Goal: Task Accomplishment & Management: Complete application form

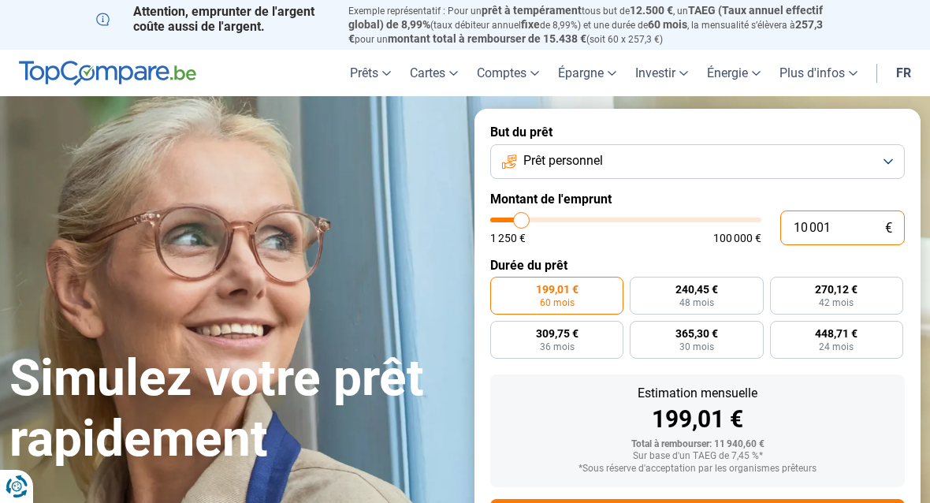
drag, startPoint x: 830, startPoint y: 224, endPoint x: 784, endPoint y: 222, distance: 45.8
click at [784, 223] on input "10 001" at bounding box center [842, 227] width 125 height 35
type input "9"
type input "1250"
type input "90"
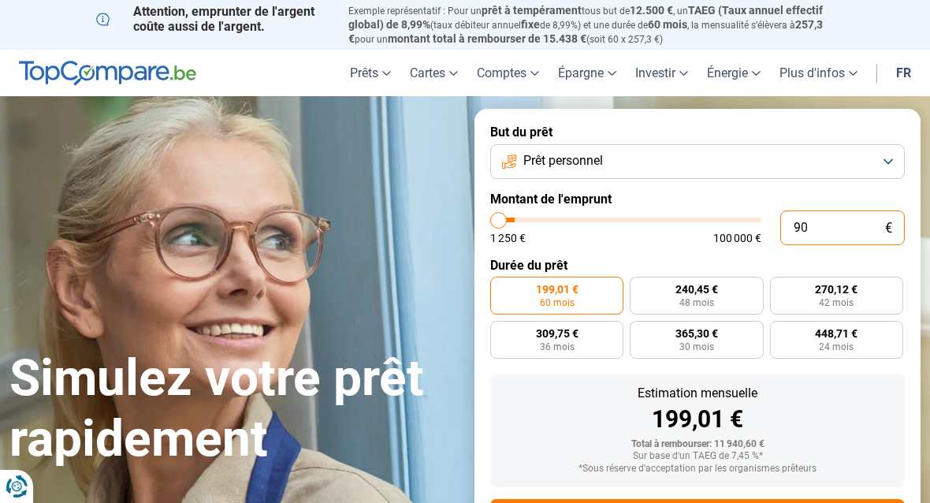
type input "1250"
type input "900"
type input "1250"
type input "9 000"
type input "9000"
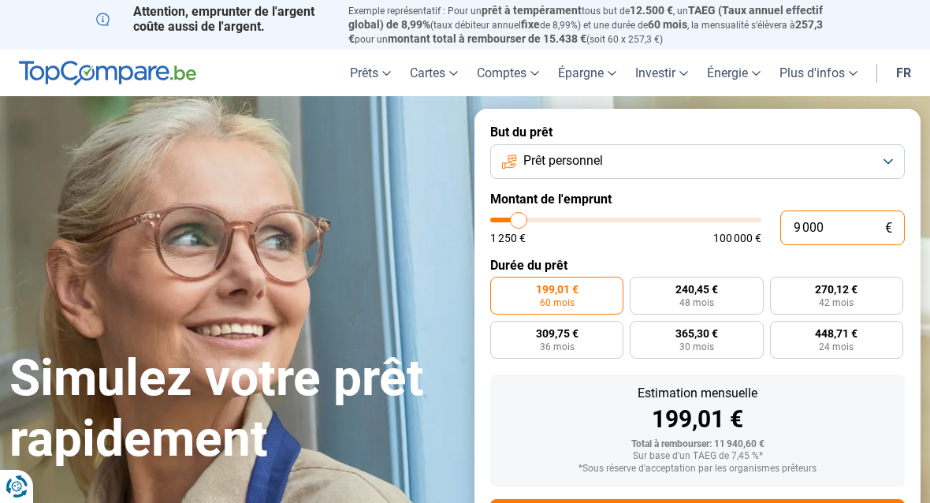
radio input "true"
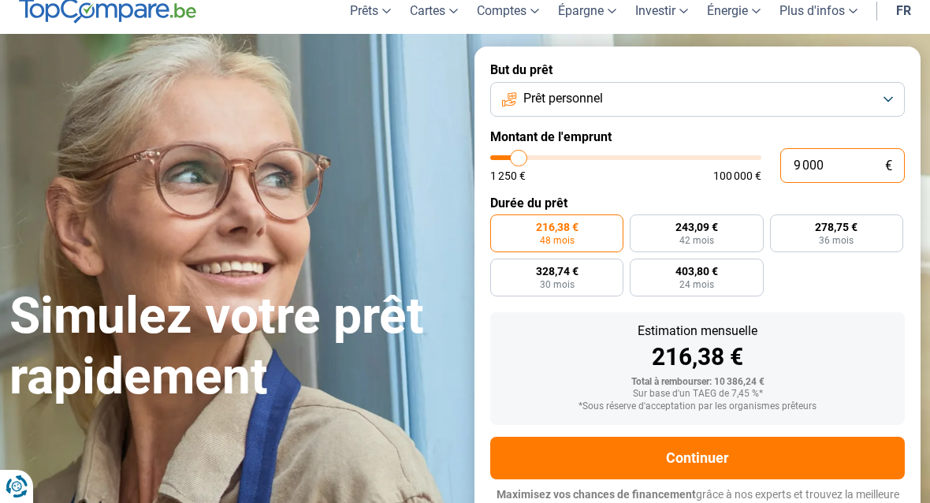
scroll to position [76, 0]
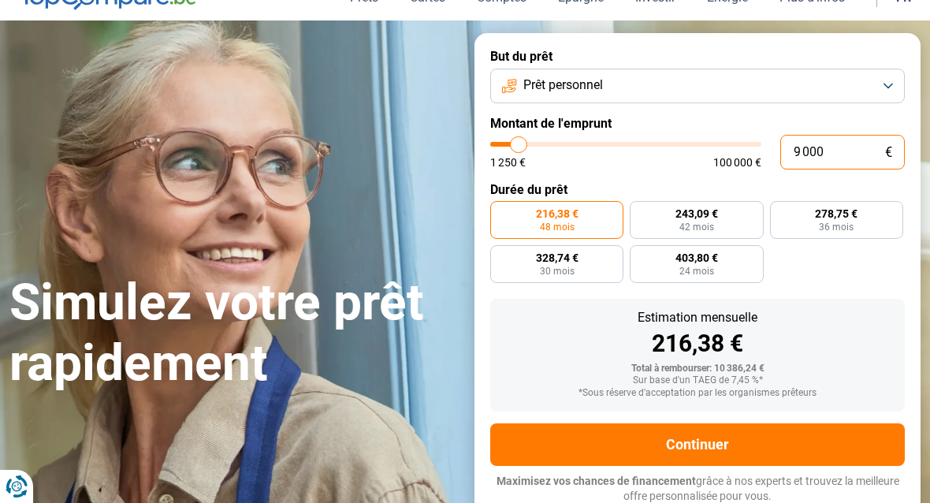
drag, startPoint x: 836, startPoint y: 153, endPoint x: 789, endPoint y: 152, distance: 47.3
click at [789, 152] on input "9 000" at bounding box center [842, 152] width 125 height 35
type input "5"
type input "1250"
type input "50"
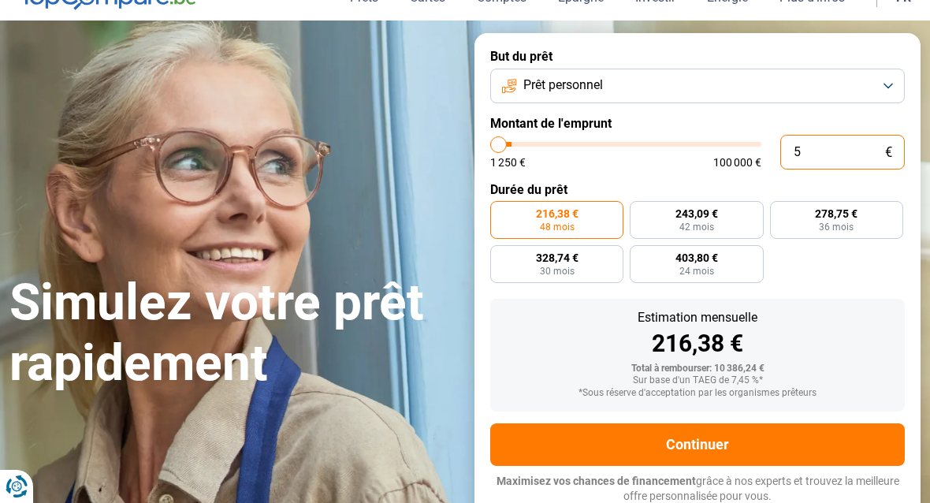
type input "1250"
type input "500"
type input "1250"
type input "5 000"
type input "5000"
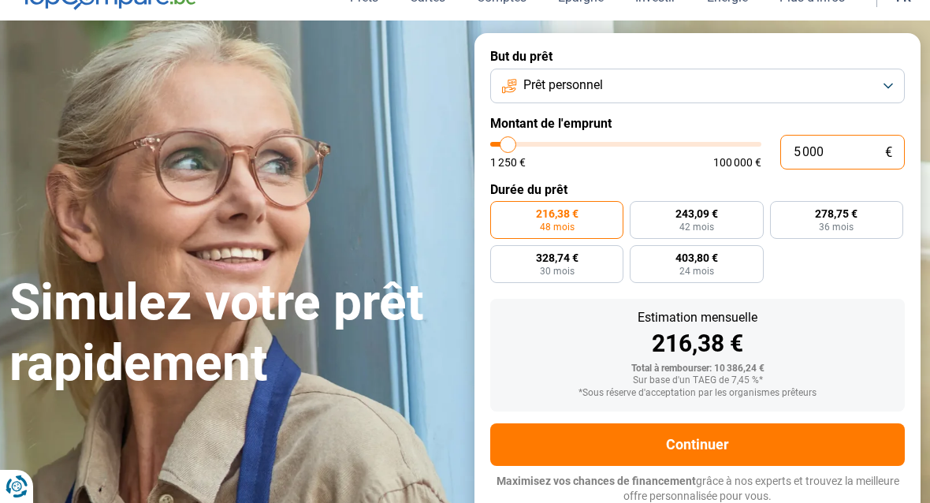
radio input "true"
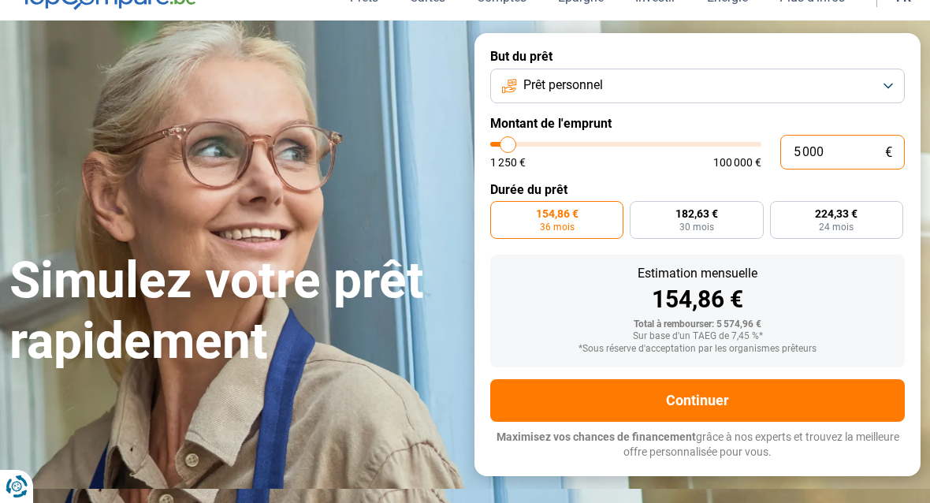
scroll to position [32, 0]
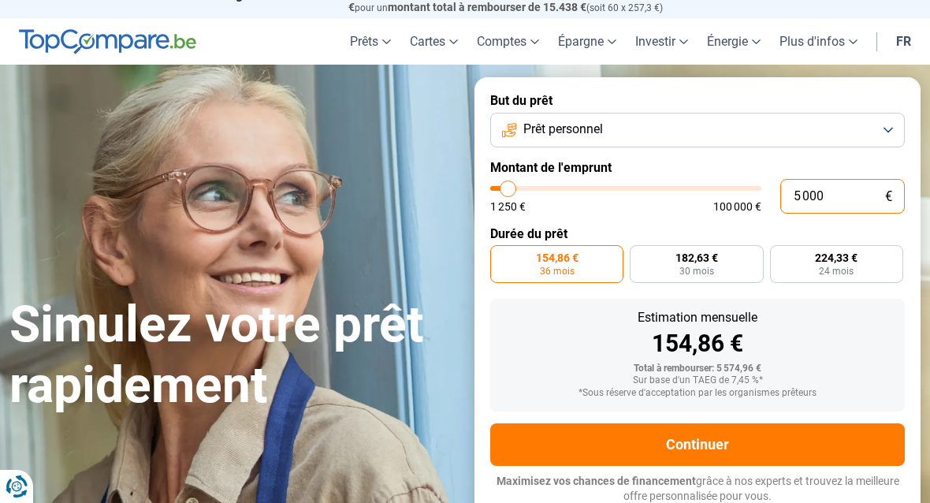
type input "5 000"
click at [606, 139] on button "Prêt personnel" at bounding box center [697, 130] width 415 height 35
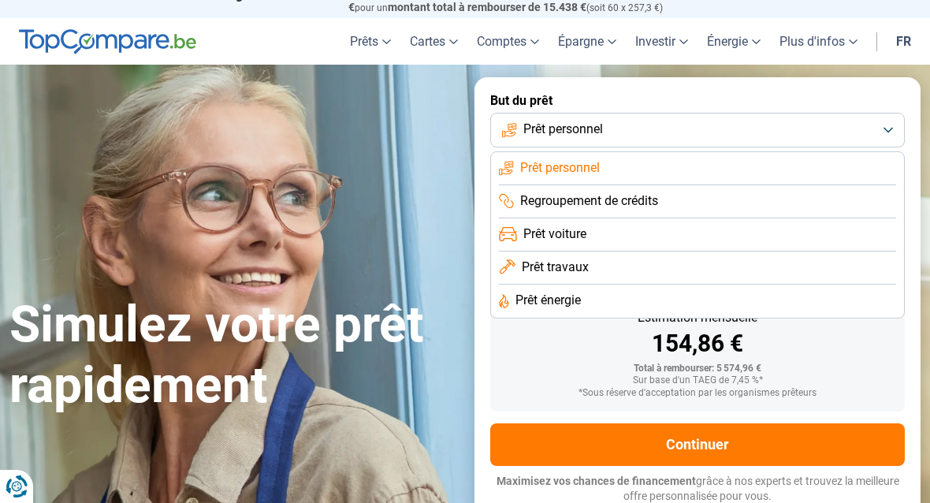
click at [609, 192] on span "Regroupement de crédits" at bounding box center [589, 200] width 138 height 17
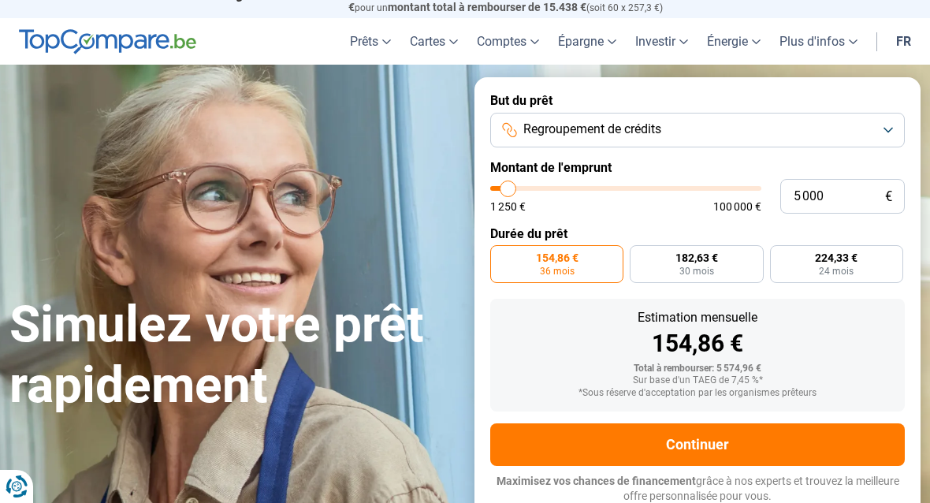
click at [613, 128] on span "Regroupement de crédits" at bounding box center [592, 129] width 138 height 17
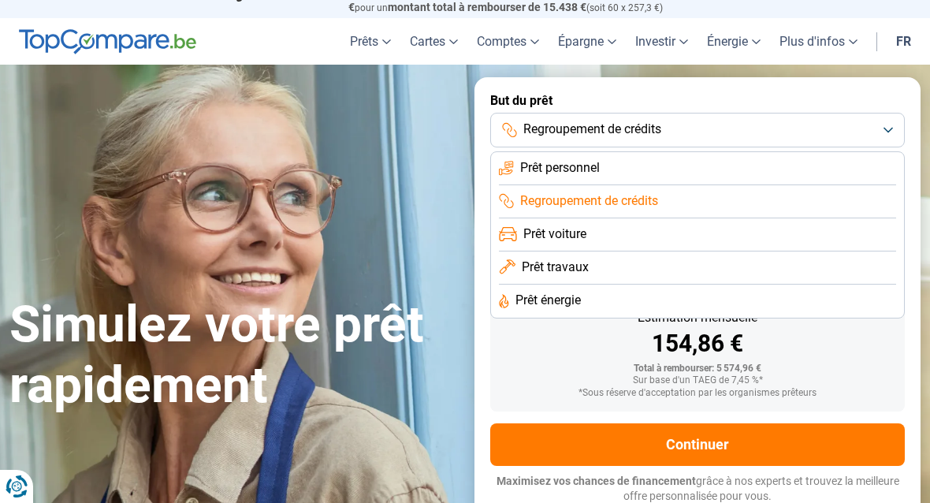
scroll to position [110, 0]
